Goal: Task Accomplishment & Management: Manage account settings

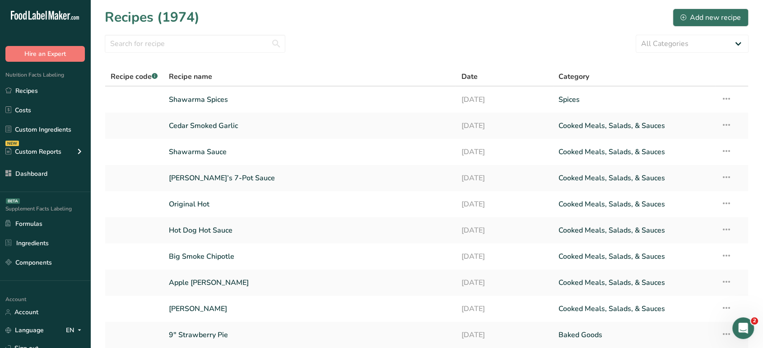
scroll to position [72, 0]
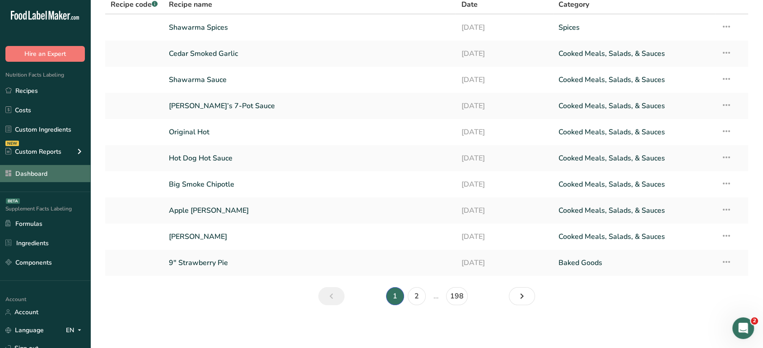
click at [50, 176] on link "Dashboard" at bounding box center [45, 173] width 90 height 17
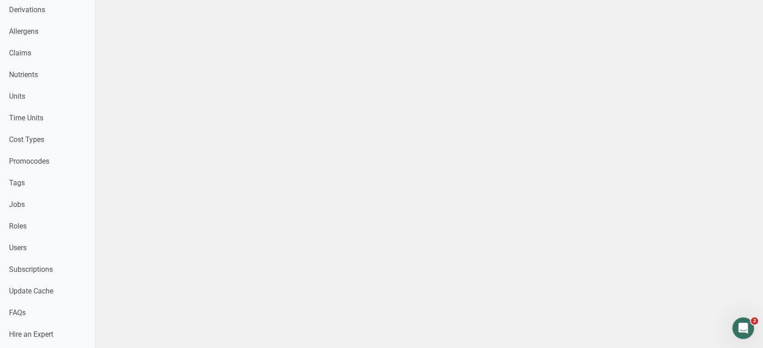
scroll to position [395, 0]
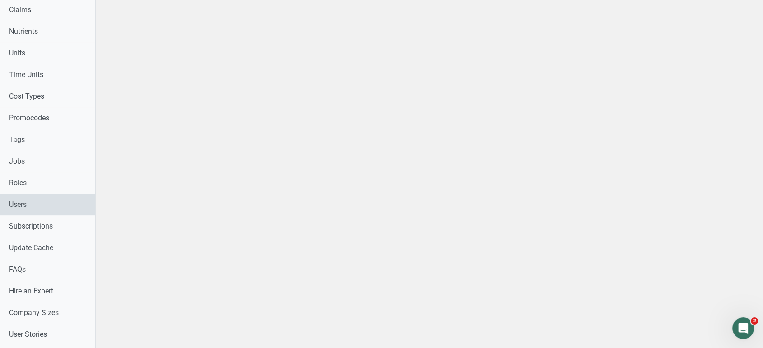
click at [69, 206] on link "Users" at bounding box center [47, 205] width 95 height 22
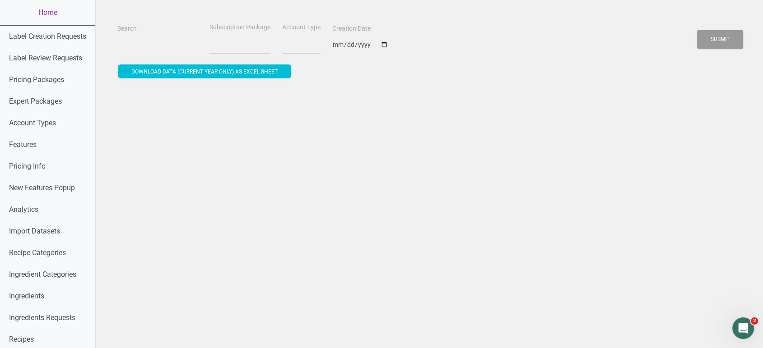
click at [150, 50] on input "Search" at bounding box center [157, 45] width 80 height 16
paste input "[EMAIL_ADDRESS][DOMAIN_NAME]"
type input "[EMAIL_ADDRESS][DOMAIN_NAME]"
select select
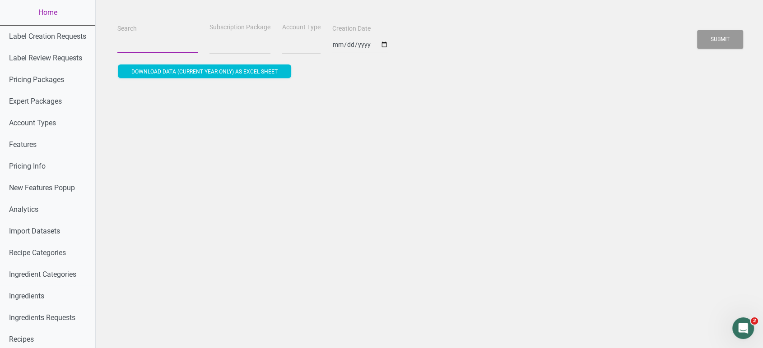
select select
type input "[EMAIL_ADDRESS][DOMAIN_NAME]"
click at [697, 30] on button "Submit" at bounding box center [720, 39] width 46 height 19
select select
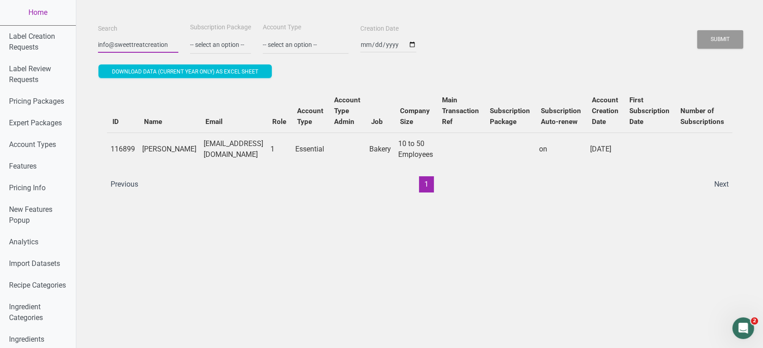
scroll to position [0, 0]
type input "i"
paste input "[PERSON_NAME][EMAIL_ADDRESS][PERSON_NAME][DOMAIN_NAME]"
click at [697, 30] on button "Submit" at bounding box center [720, 39] width 46 height 19
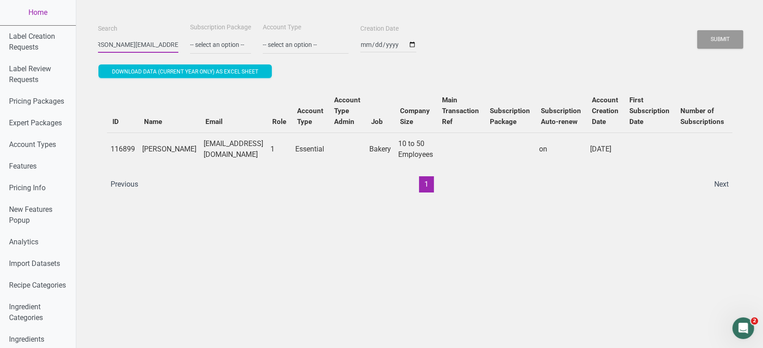
click at [697, 30] on button "Submit" at bounding box center [720, 39] width 46 height 19
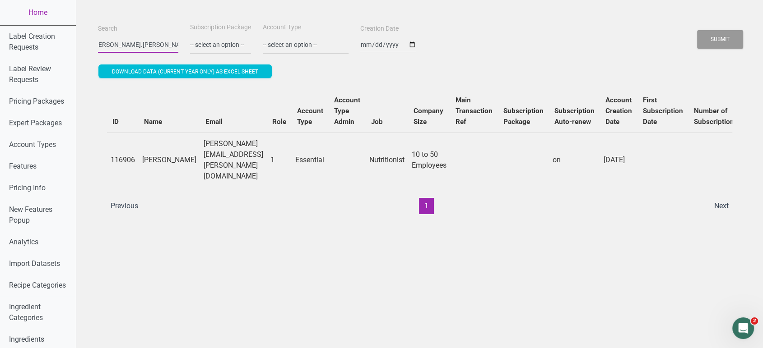
scroll to position [0, 0]
type input "k"
paste input "[PERSON_NAME][EMAIL_ADDRESS][DOMAIN_NAME]"
click at [697, 30] on button "Submit" at bounding box center [720, 39] width 46 height 19
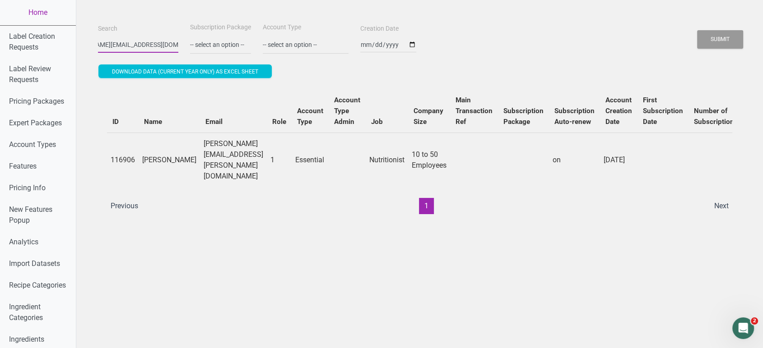
click at [697, 30] on button "Submit" at bounding box center [720, 39] width 46 height 19
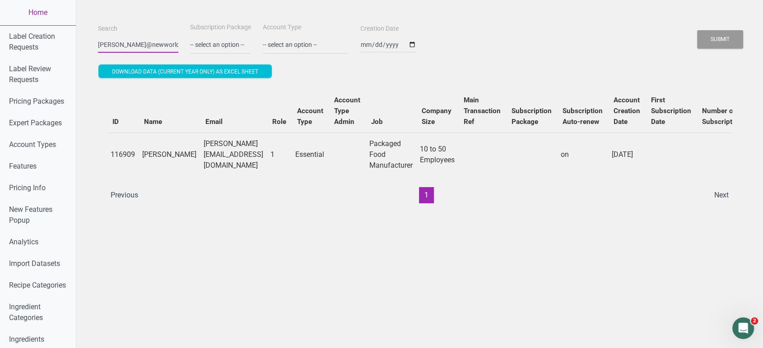
scroll to position [0, 0]
type input "m"
paste input "[EMAIL_ADDRESS][DOMAIN_NAME]"
click at [697, 30] on button "Submit" at bounding box center [720, 39] width 46 height 19
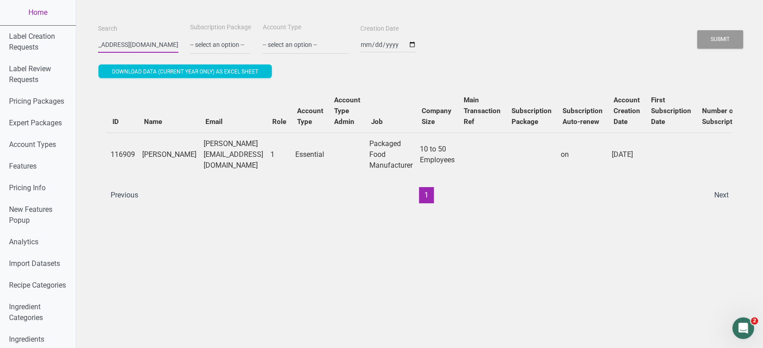
click at [697, 30] on button "Submit" at bounding box center [720, 39] width 46 height 19
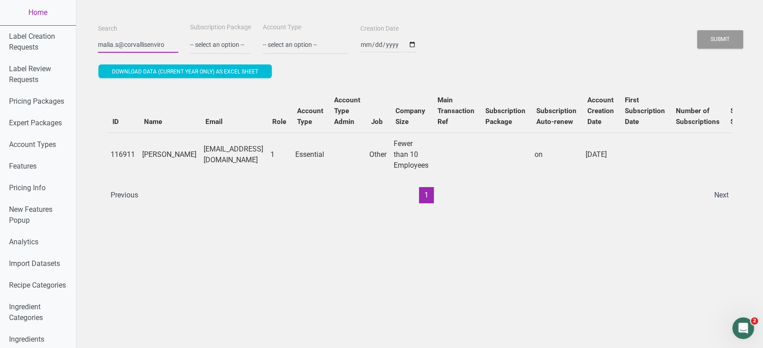
scroll to position [0, 0]
type input "m"
paste input "[EMAIL_ADDRESS][DOMAIN_NAME]"
click at [697, 30] on button "Submit" at bounding box center [720, 39] width 46 height 19
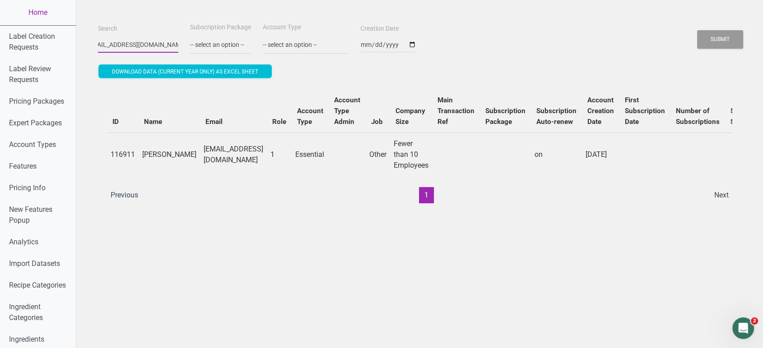
click at [697, 30] on button "Submit" at bounding box center [720, 39] width 46 height 19
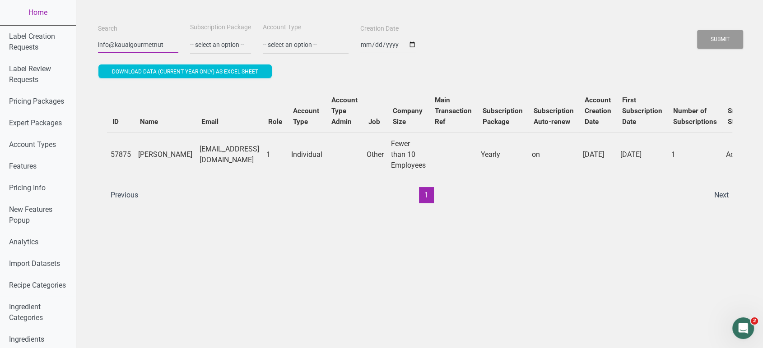
scroll to position [0, 0]
type input "i"
paste input "[EMAIL_ADDRESS][DOMAIN_NAME]"
click at [697, 30] on button "Submit" at bounding box center [720, 39] width 46 height 19
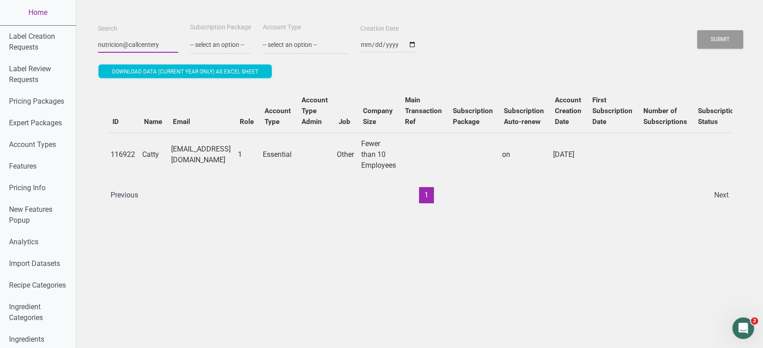
scroll to position [0, 0]
type input "n"
paste input "[PERSON_NAME][EMAIL_ADDRESS][DOMAIN_NAME]"
click at [697, 30] on button "Submit" at bounding box center [720, 39] width 46 height 19
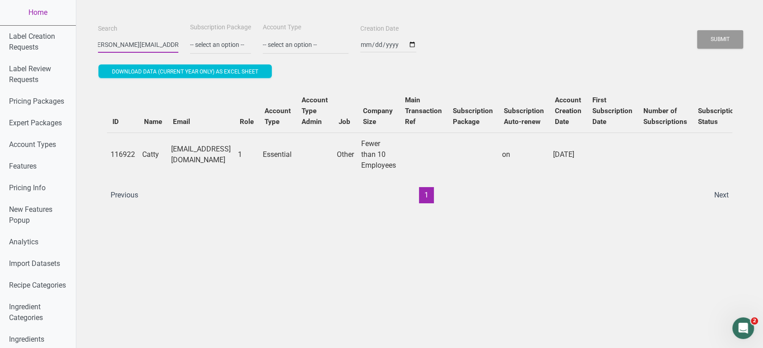
click at [697, 30] on button "Submit" at bounding box center [720, 39] width 46 height 19
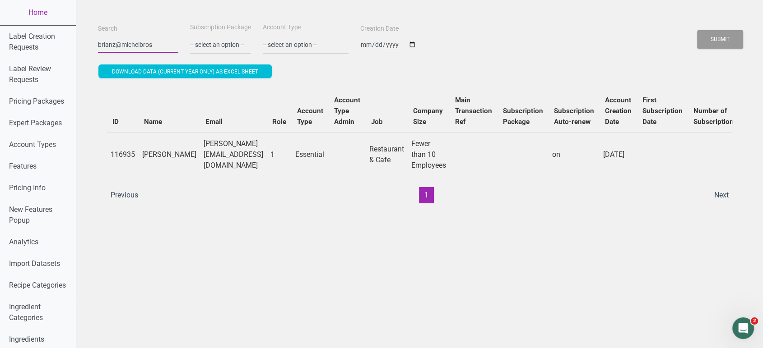
scroll to position [0, 0]
type input "b"
paste input "[EMAIL_ADDRESS][DOMAIN_NAME]"
type input "[EMAIL_ADDRESS][DOMAIN_NAME]"
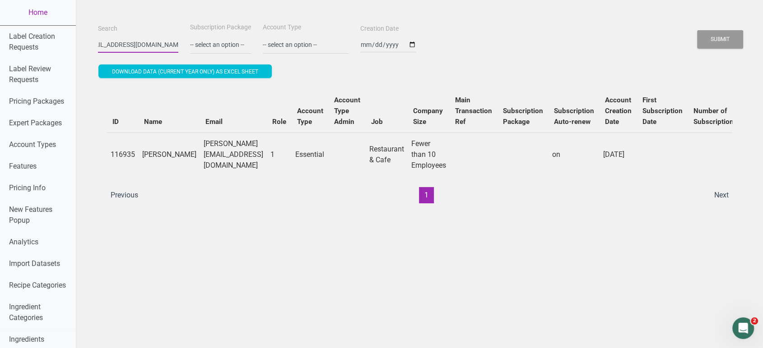
click at [697, 30] on button "Submit" at bounding box center [720, 39] width 46 height 19
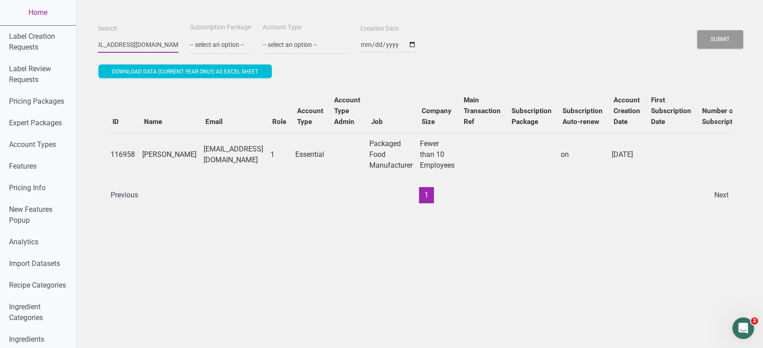
scroll to position [0, 0]
click at [44, 6] on link "Home" at bounding box center [38, 12] width 76 height 25
